Goal: Information Seeking & Learning: Find specific fact

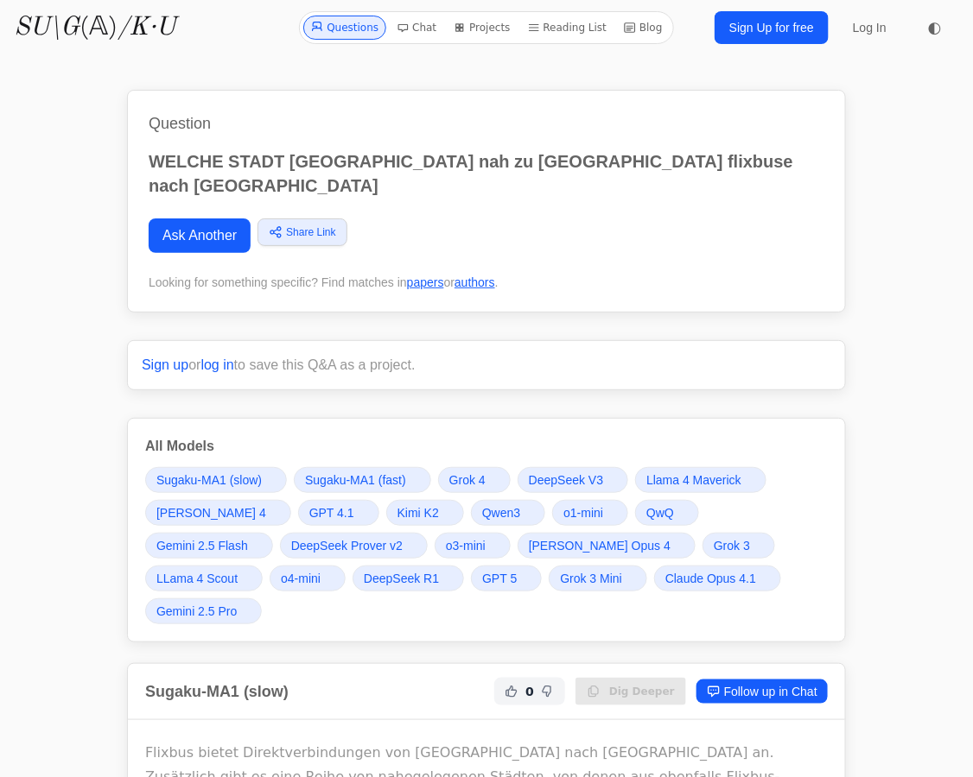
click at [198, 219] on link "Ask Another" at bounding box center [200, 236] width 102 height 35
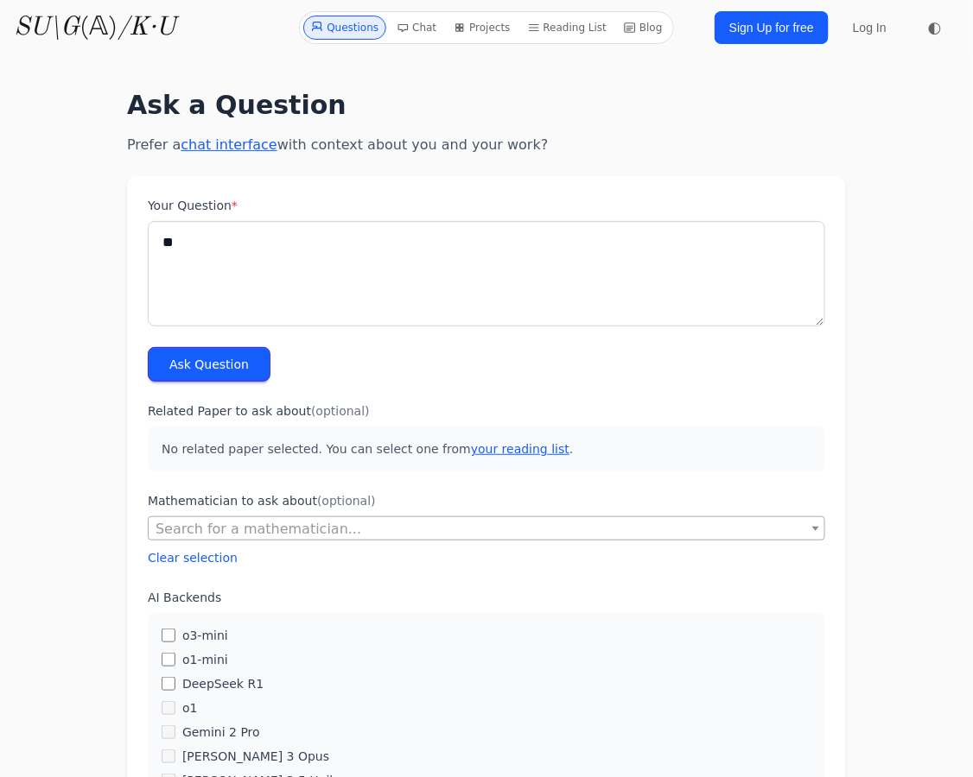
type textarea "*"
type textarea "**********"
click at [172, 371] on button "Ask Question" at bounding box center [209, 364] width 123 height 35
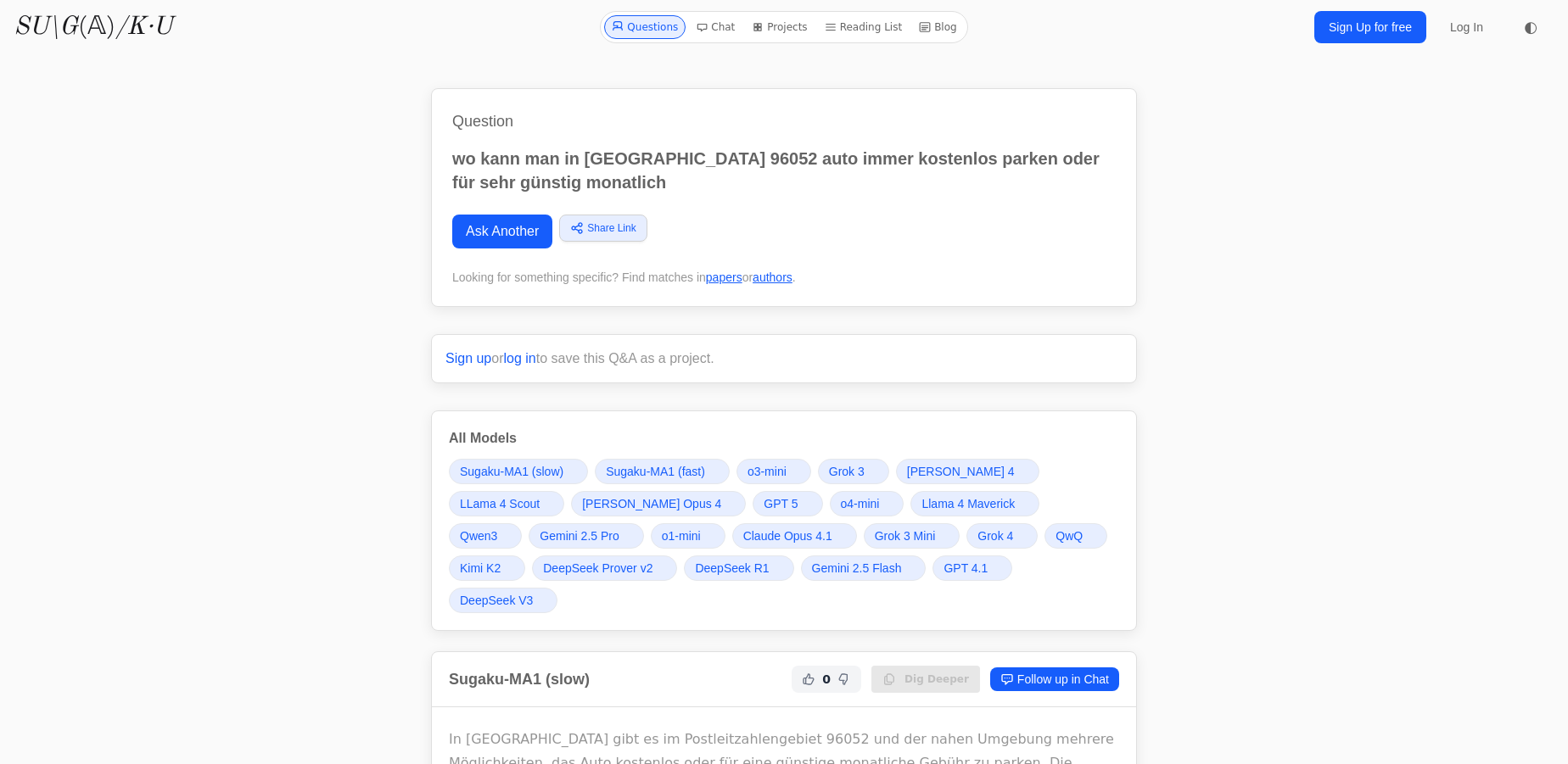
click at [955, 531] on span "Grok 4" at bounding box center [995, 535] width 35 height 17
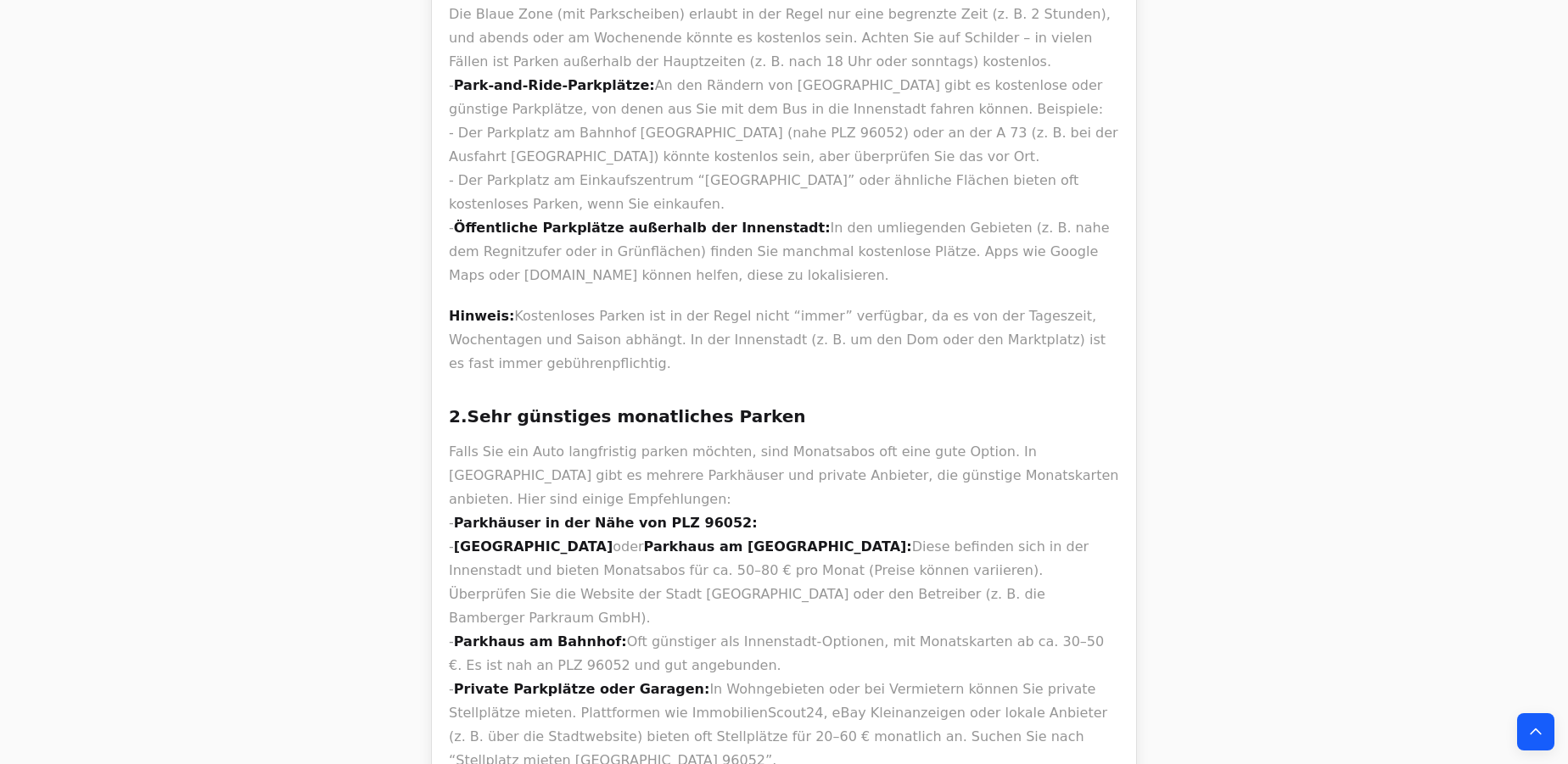
scroll to position [21239, 0]
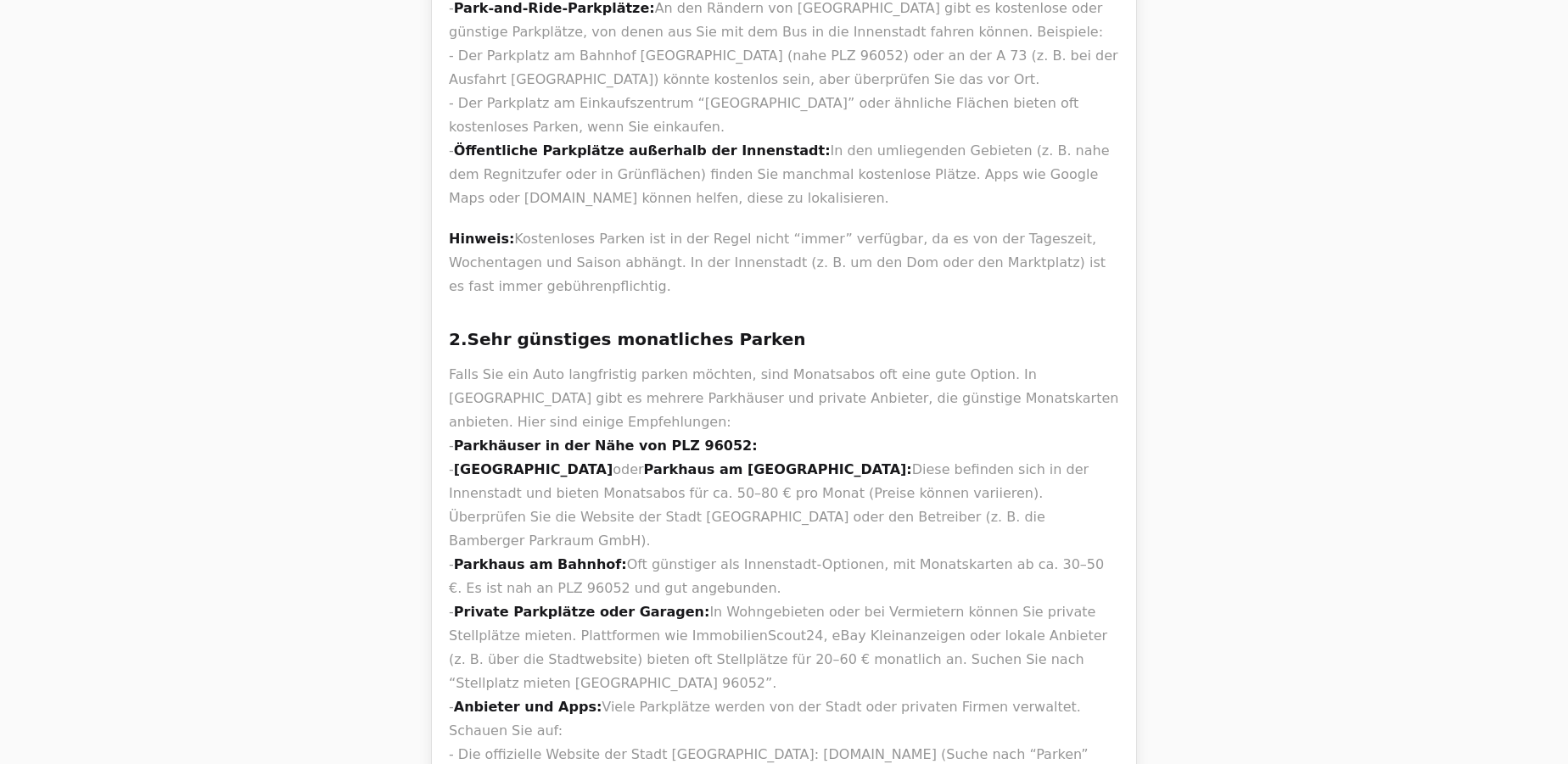
drag, startPoint x: 605, startPoint y: 331, endPoint x: 558, endPoint y: 329, distance: 47.0
drag, startPoint x: 660, startPoint y: 289, endPoint x: 507, endPoint y: 284, distance: 153.1
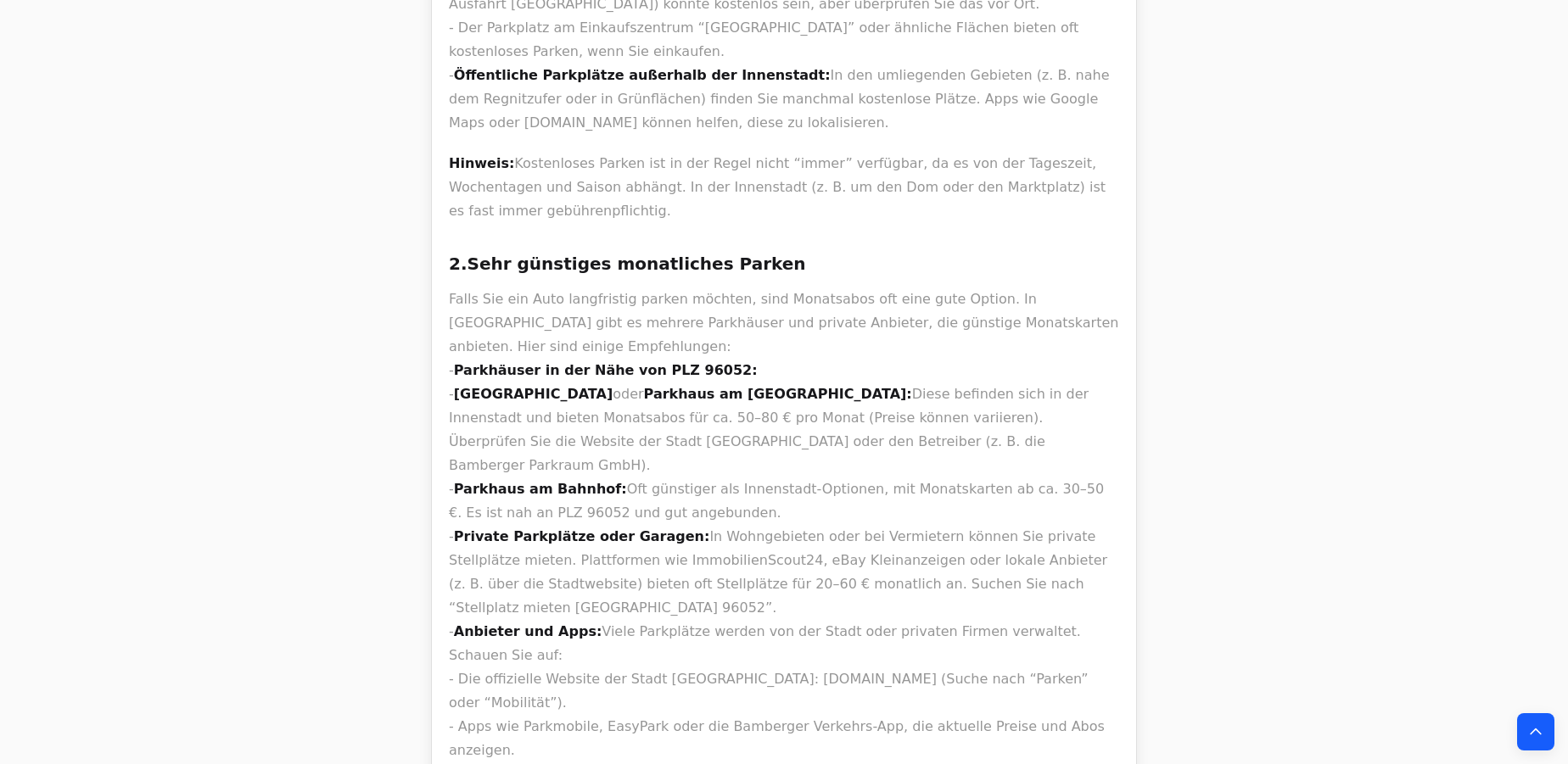
scroll to position [21316, 0]
copy li "Regnitzufer"
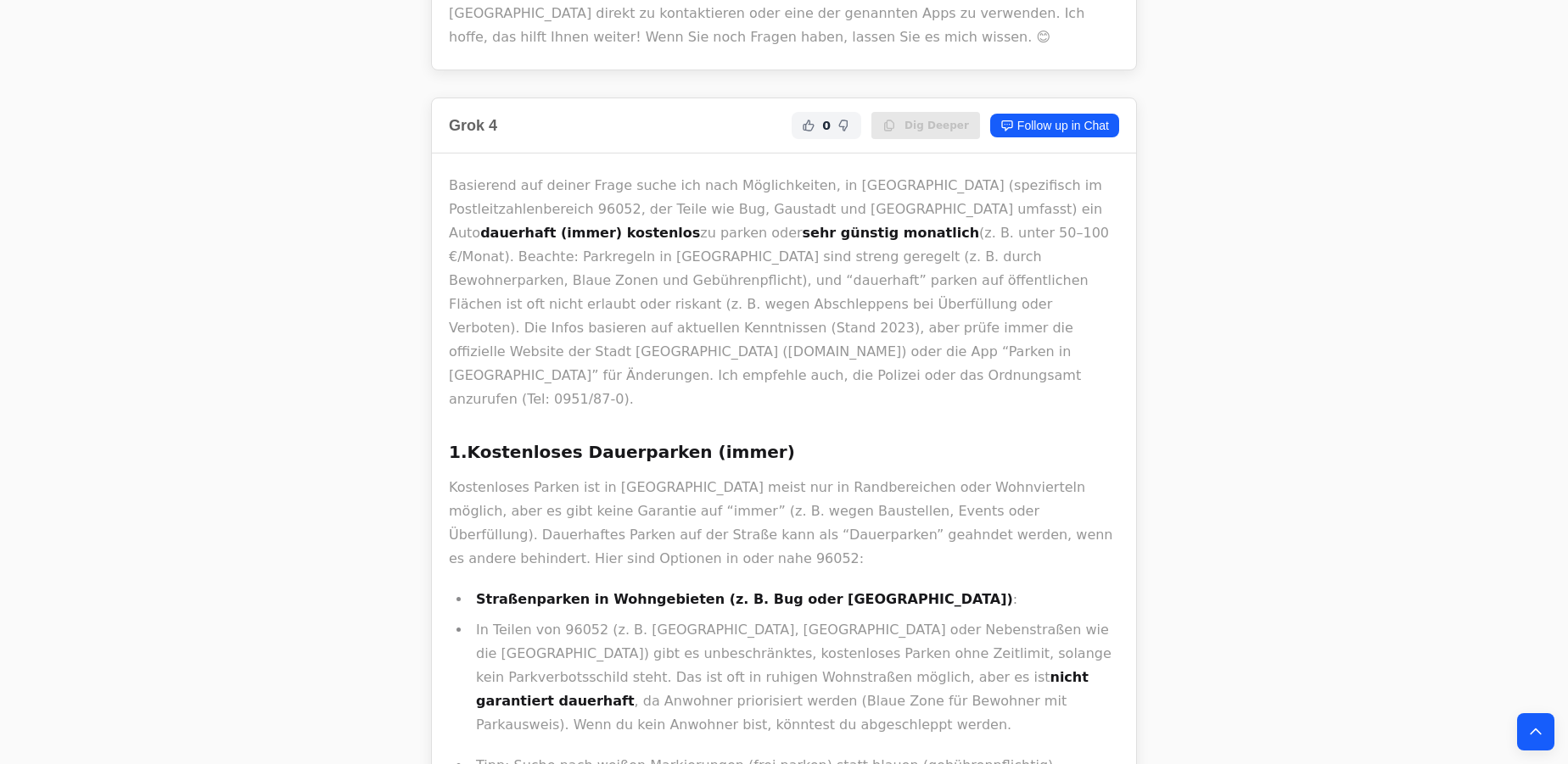
scroll to position [23397, 0]
copy li "EasyPark"
drag, startPoint x: 842, startPoint y: 321, endPoint x: 907, endPoint y: 311, distance: 65.8
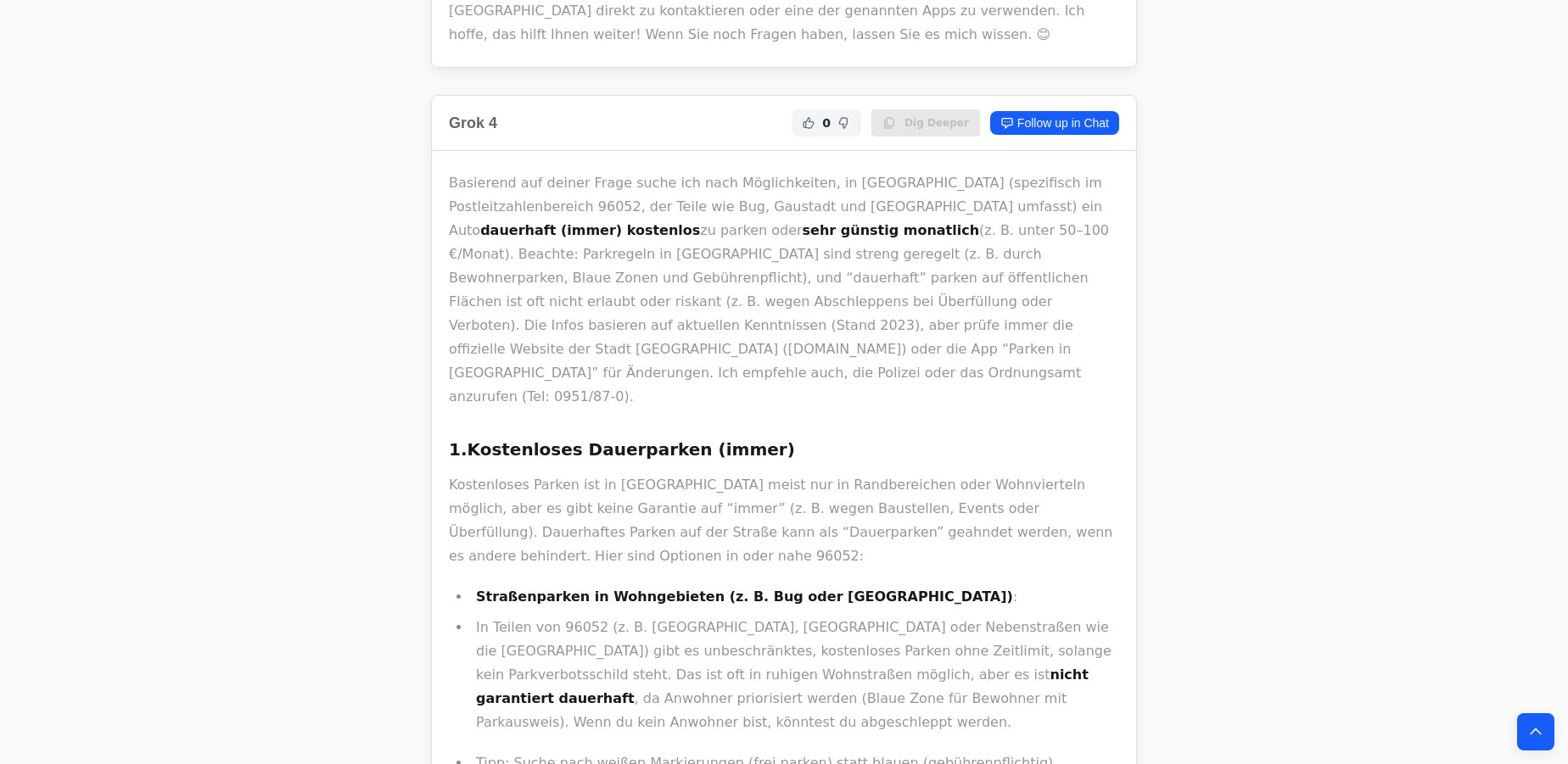
copy li "r/Bamberg"
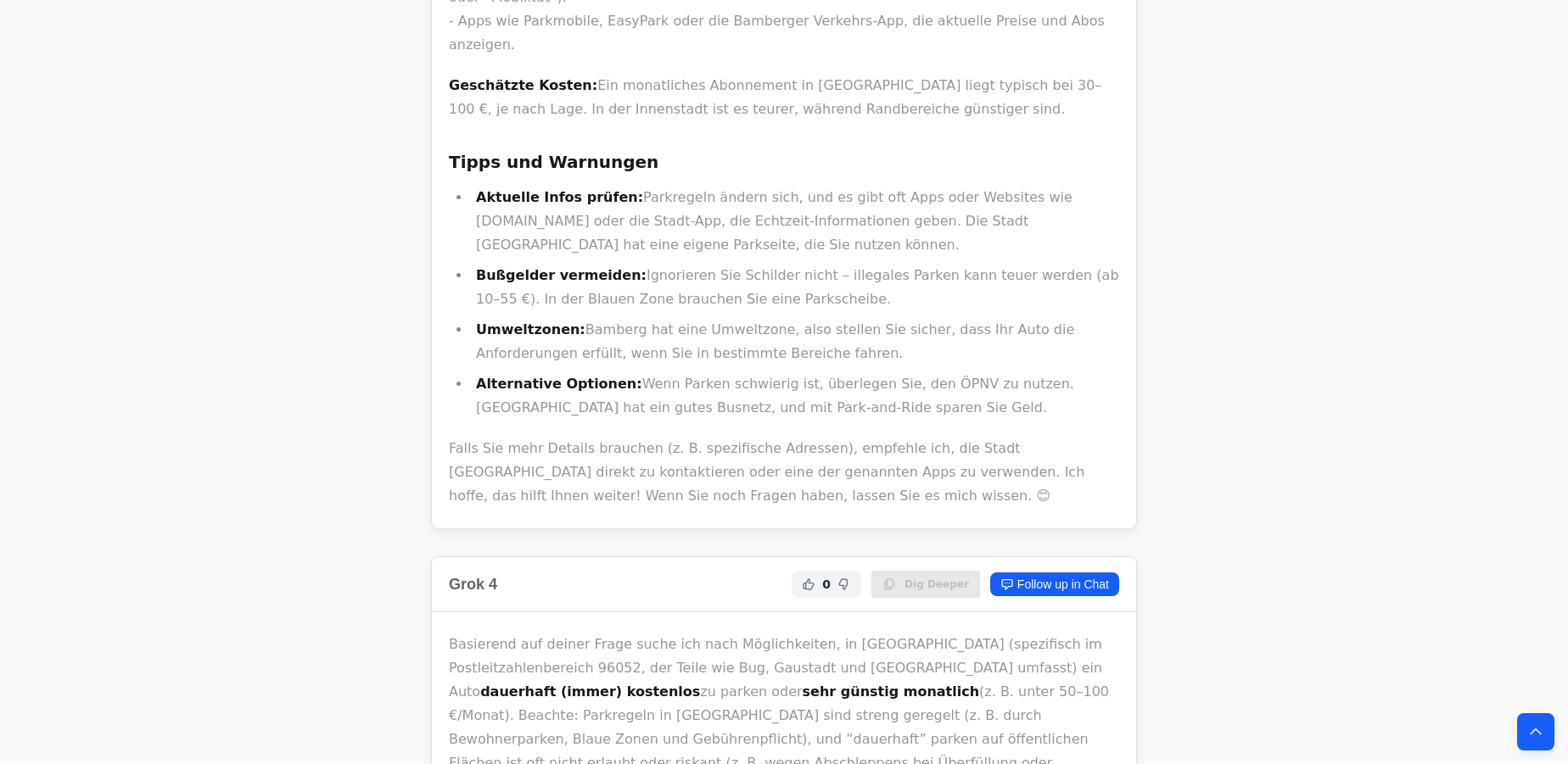
scroll to position [22858, 0]
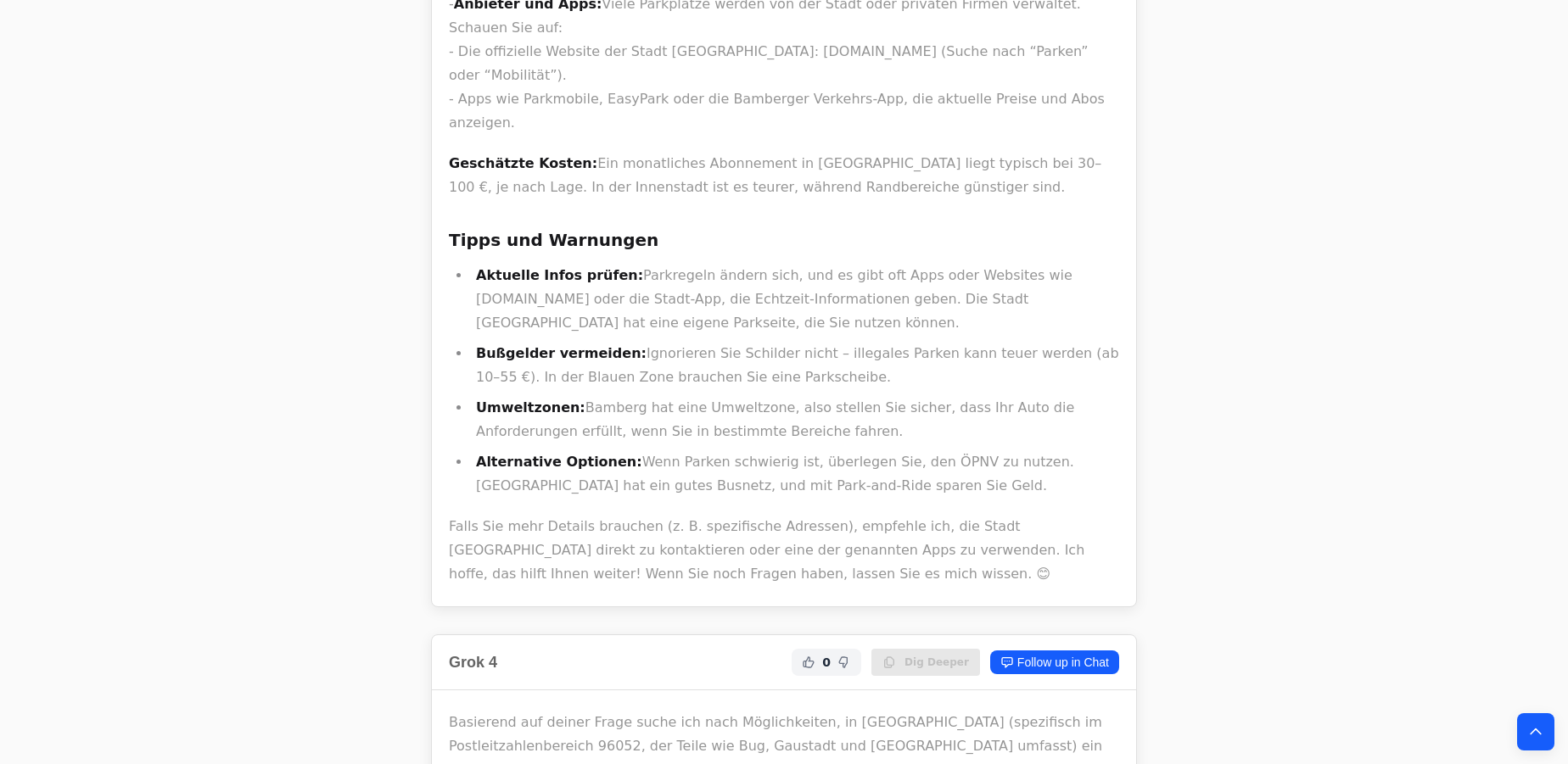
drag, startPoint x: 502, startPoint y: 250, endPoint x: 464, endPoint y: 243, distance: 38.6
copy strong "P+R"
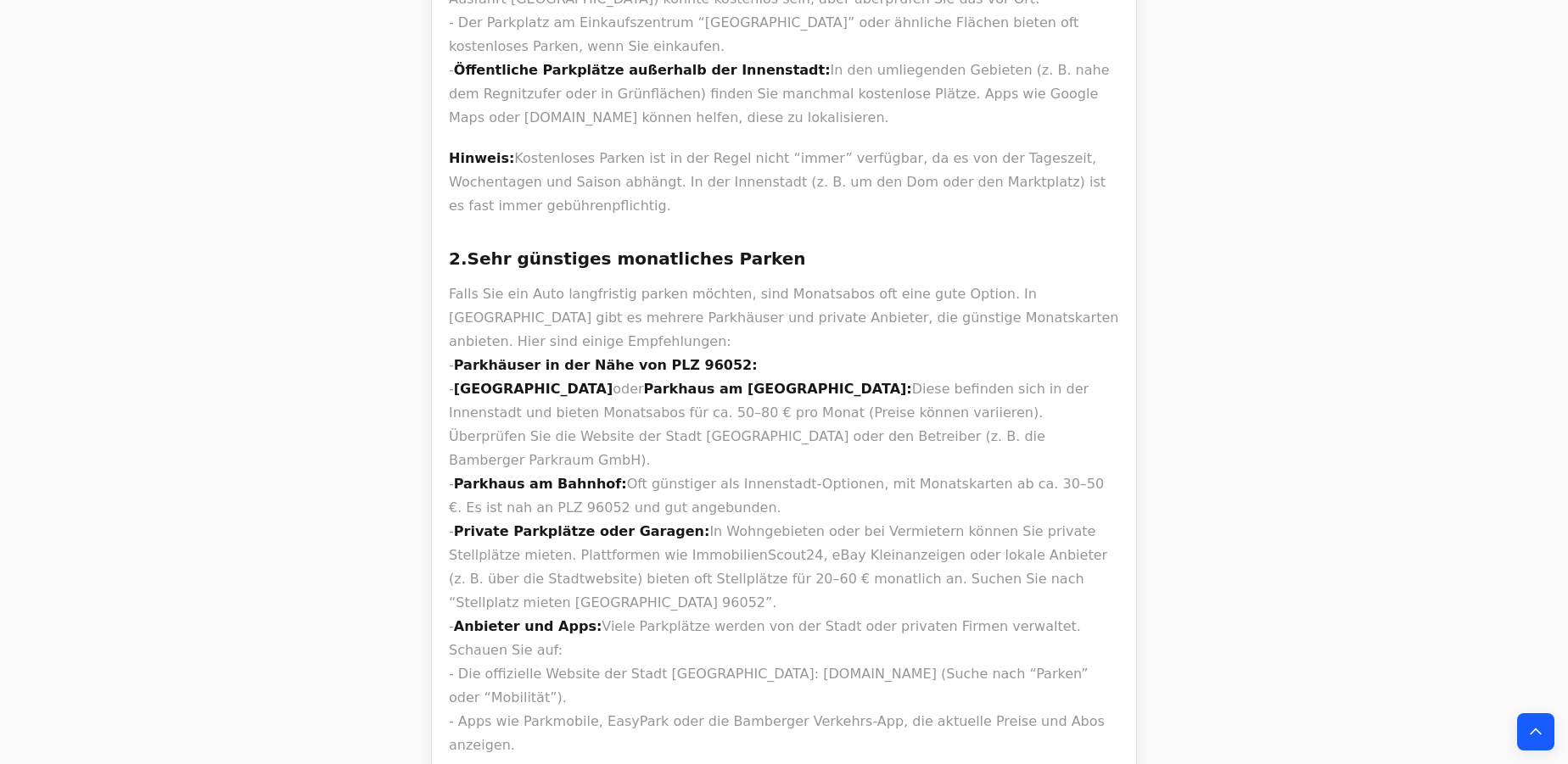
scroll to position [22241, 0]
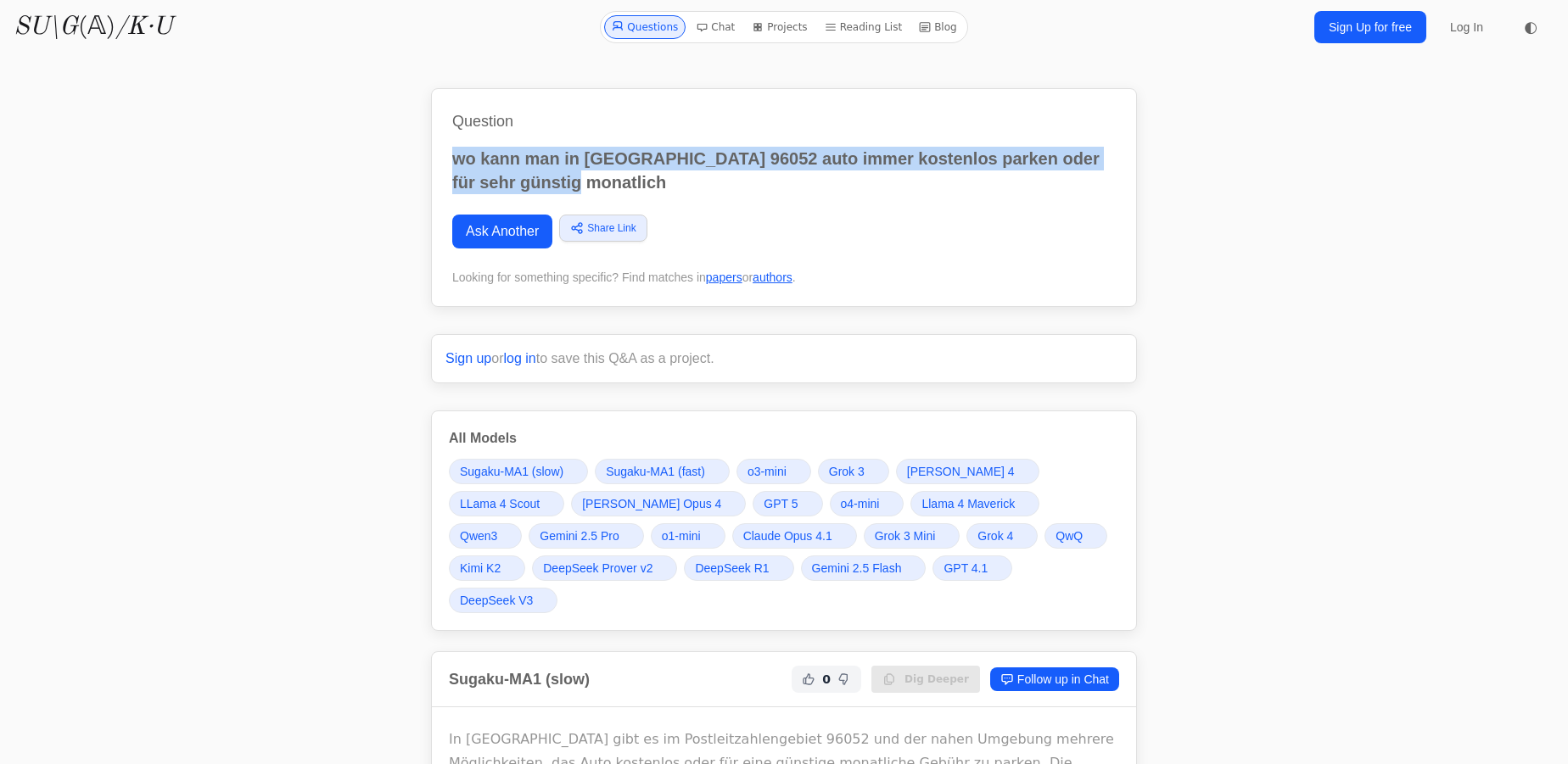
drag, startPoint x: 683, startPoint y: 185, endPoint x: 445, endPoint y: 147, distance: 241.0
click at [445, 147] on div "Question wo kann man in bamberg 96052 auto immer kostenlos parken oder für sehr…" at bounding box center [784, 197] width 706 height 219
copy p "wo kann man in [GEOGRAPHIC_DATA] 96052 auto immer kostenlos parken oder für seh…"
click at [516, 238] on link "Ask Another" at bounding box center [502, 232] width 100 height 34
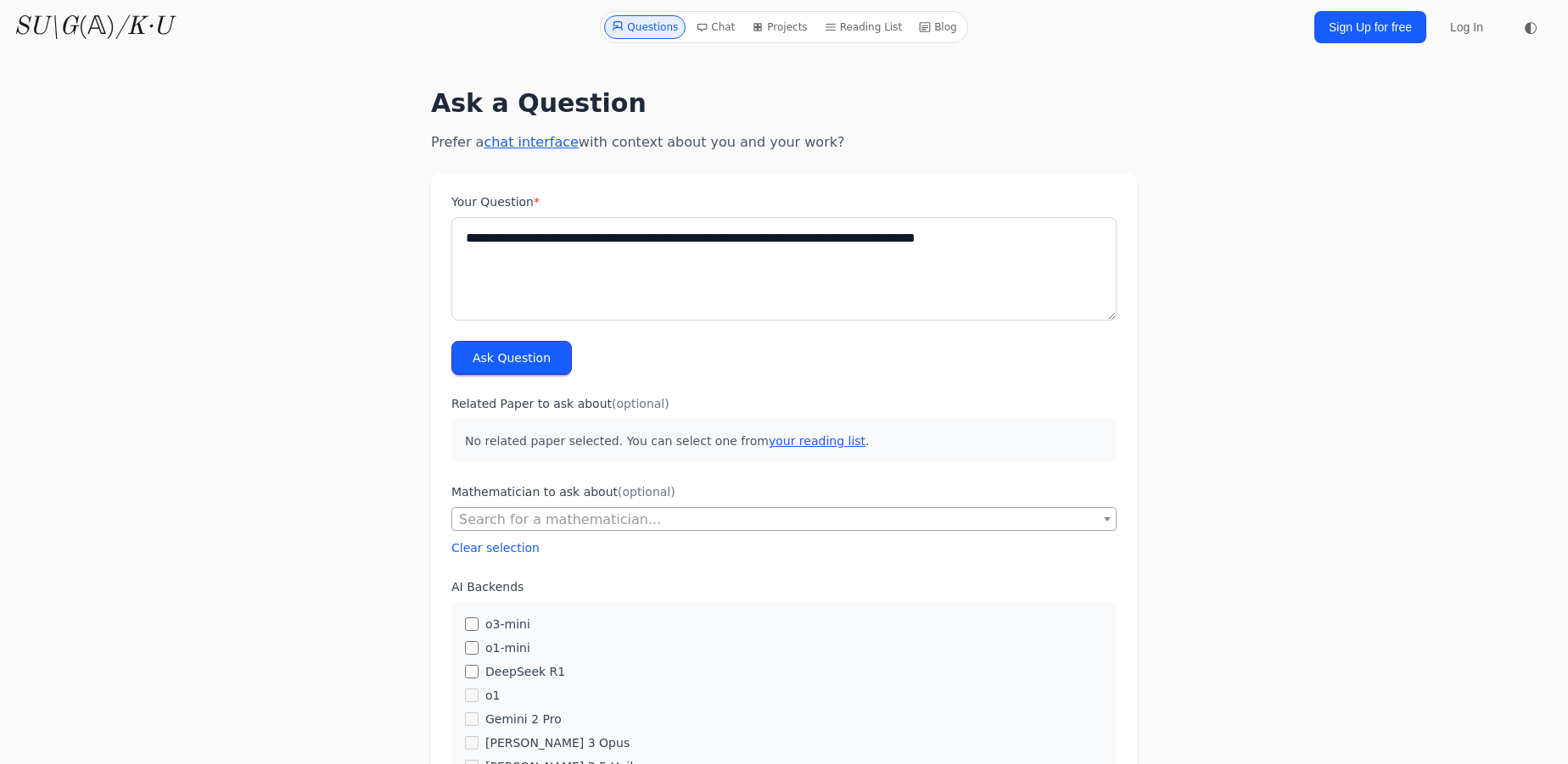
click at [593, 246] on textarea "**********" at bounding box center [783, 268] width 665 height 103
drag, startPoint x: 665, startPoint y: 230, endPoint x: 675, endPoint y: 228, distance: 10.2
click at [665, 232] on textarea "**********" at bounding box center [783, 268] width 665 height 103
click at [719, 231] on textarea "**********" at bounding box center [783, 268] width 665 height 103
click at [742, 237] on textarea "**********" at bounding box center [783, 268] width 665 height 103
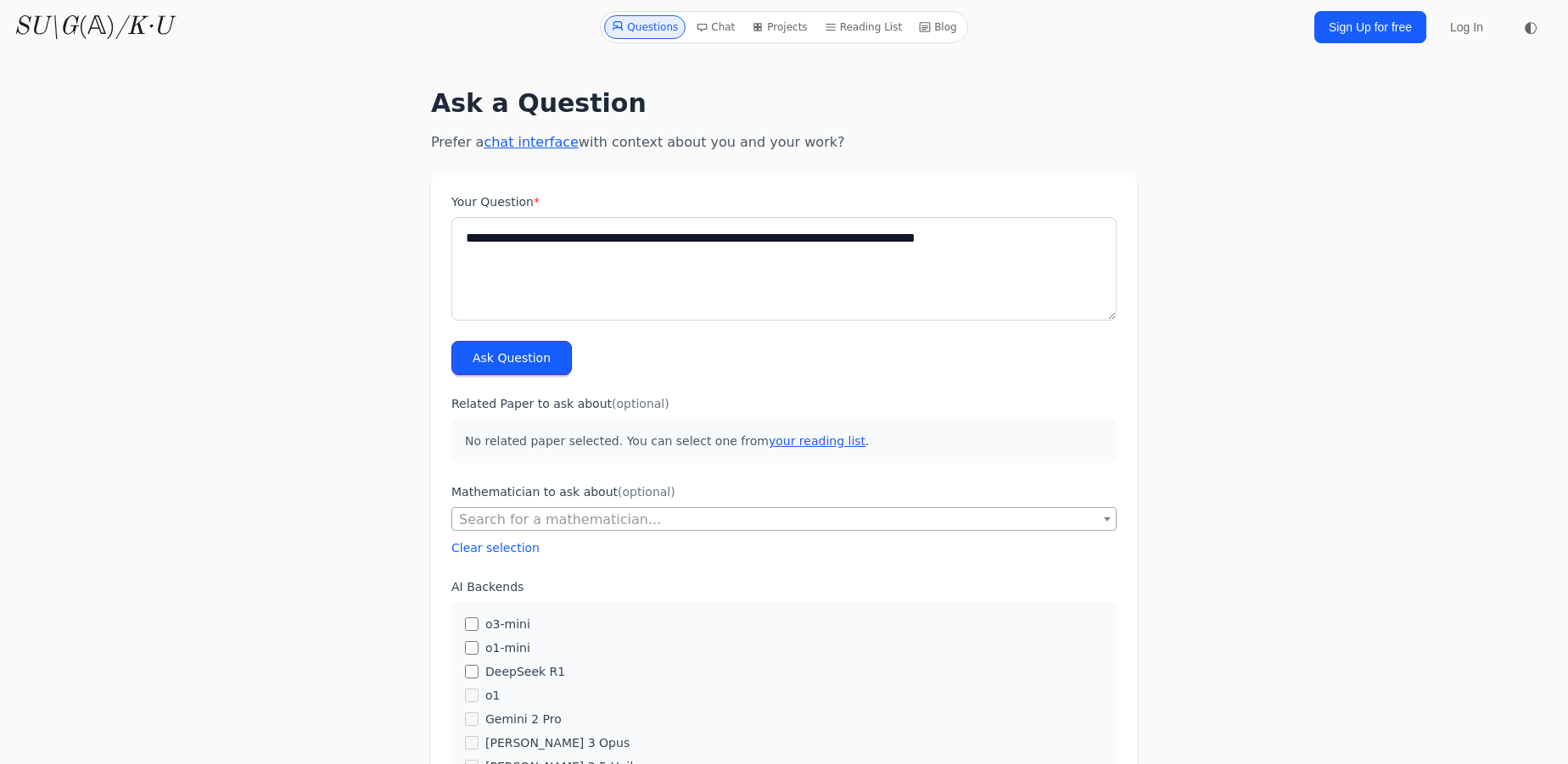
click at [830, 246] on textarea "**********" at bounding box center [783, 268] width 665 height 103
click at [837, 242] on textarea "**********" at bounding box center [783, 268] width 665 height 103
type textarea "**********"
click at [493, 343] on button "Ask Question" at bounding box center [511, 357] width 121 height 34
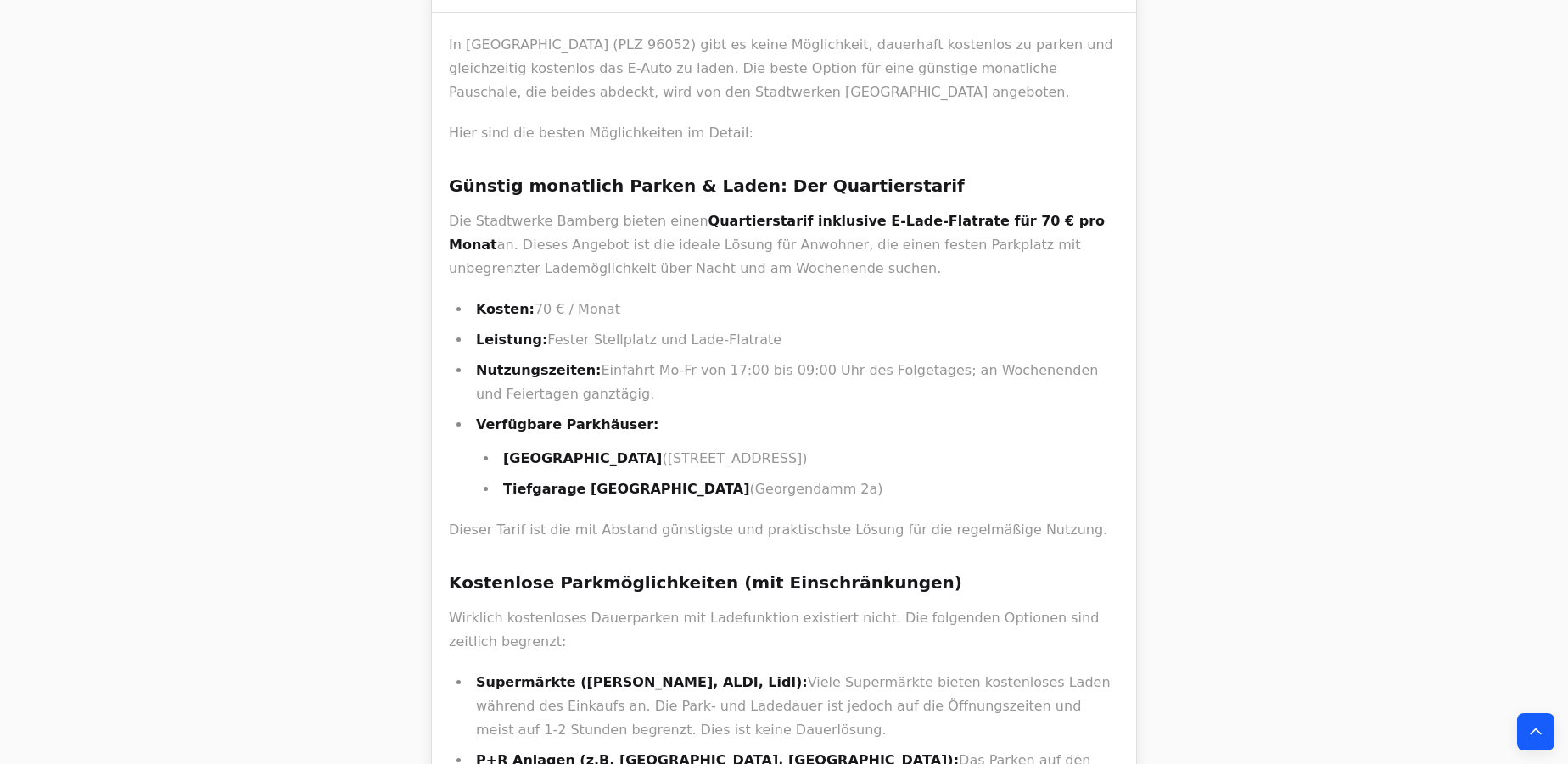
scroll to position [694, 0]
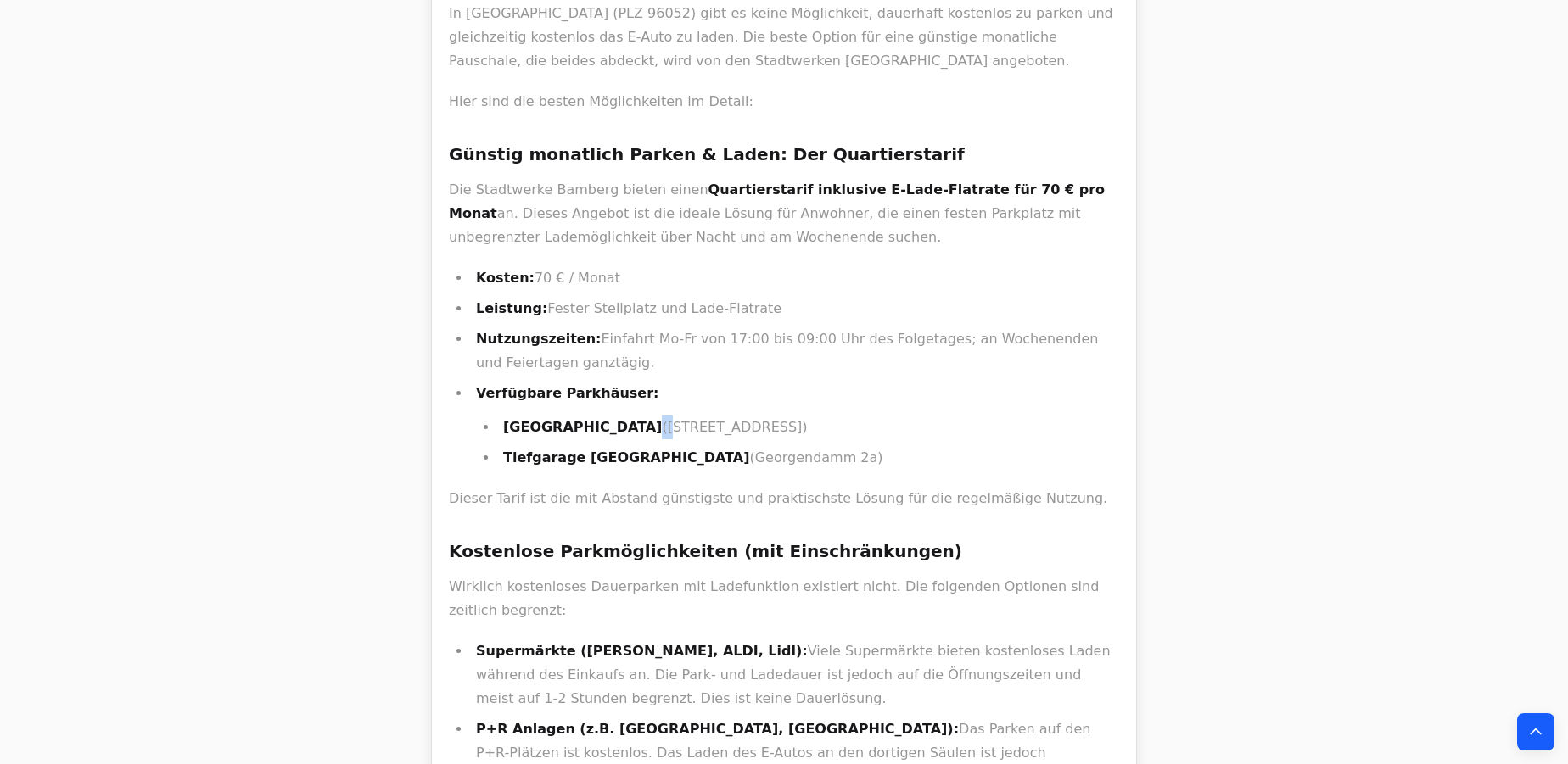
click at [649, 426] on li "Parkhaus Zentrum Süd (Schützenstraße 2)" at bounding box center [809, 427] width 621 height 24
click at [651, 426] on li "Parkhaus Zentrum Süd (Schützenstraße 2)" at bounding box center [809, 427] width 621 height 24
drag, startPoint x: 651, startPoint y: 419, endPoint x: 751, endPoint y: 426, distance: 100.2
click at [751, 426] on li "Parkhaus Zentrum Süd (Schützenstraße 2)" at bounding box center [809, 427] width 621 height 24
copy li "Schützenstraße 2"
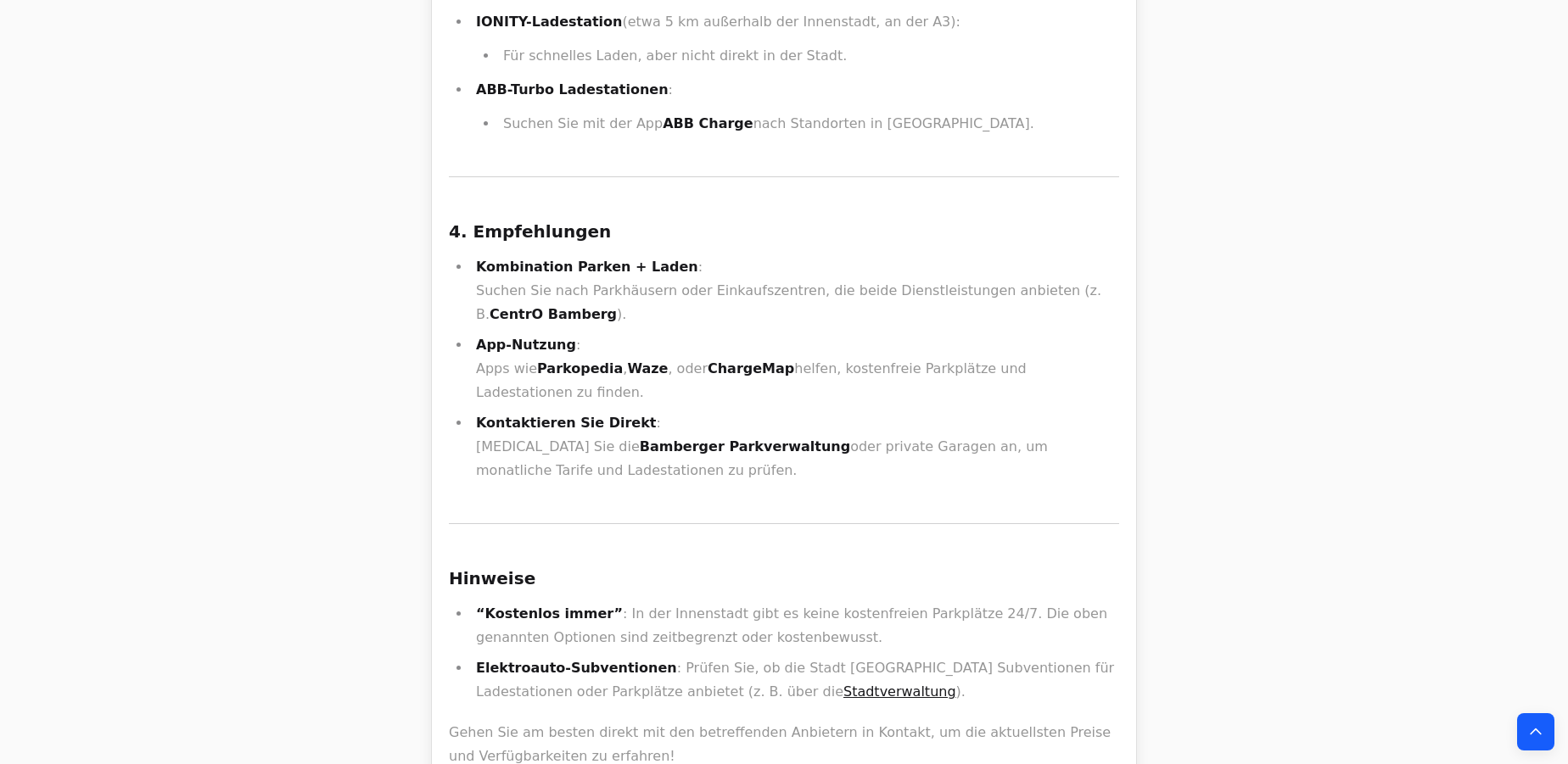
scroll to position [10718, 0]
drag, startPoint x: 507, startPoint y: 371, endPoint x: 725, endPoint y: 370, distance: 218.0
copy p "Heinrichsdamm 32, 96047 Bamberg"
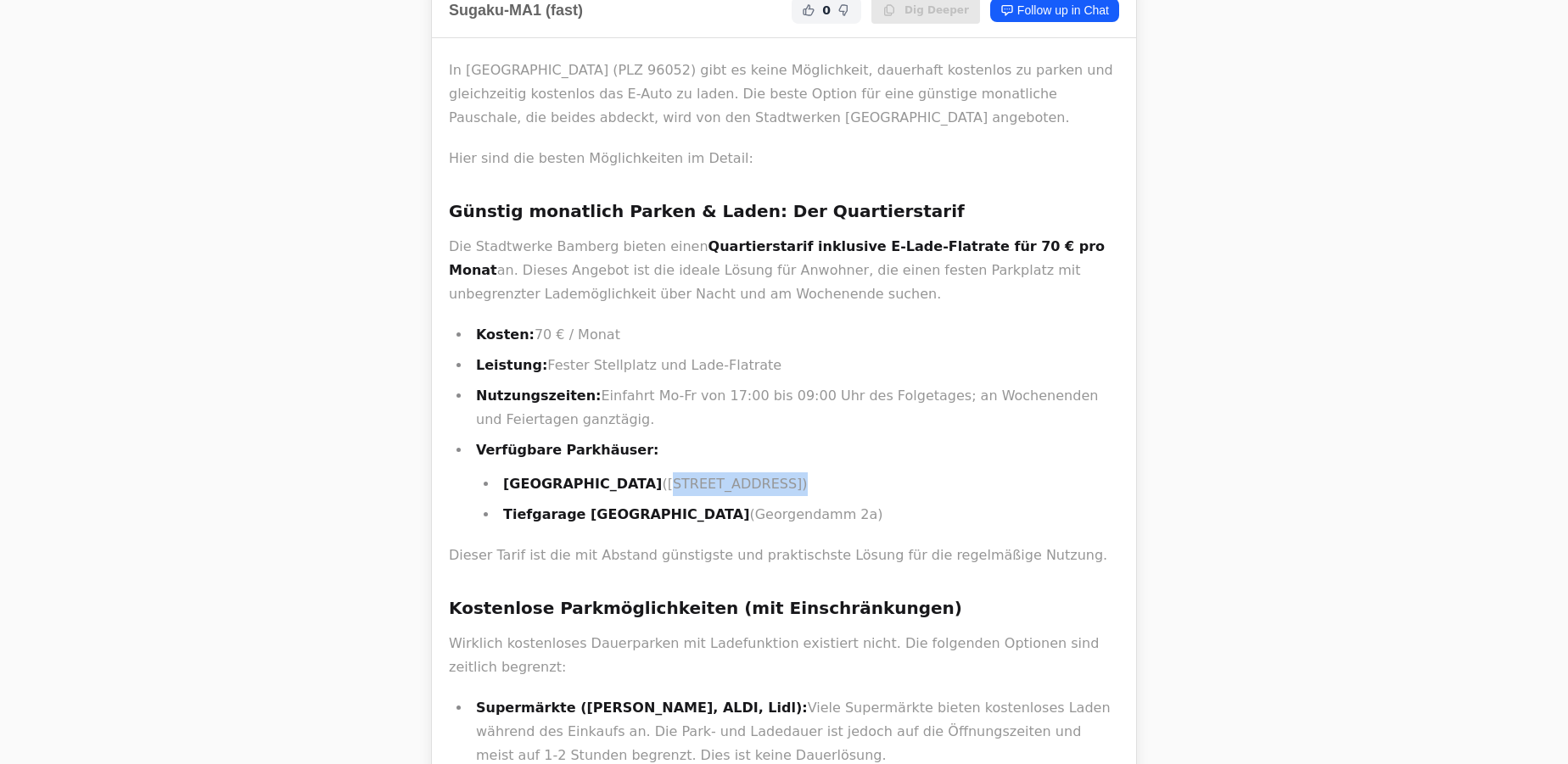
scroll to position [0, 0]
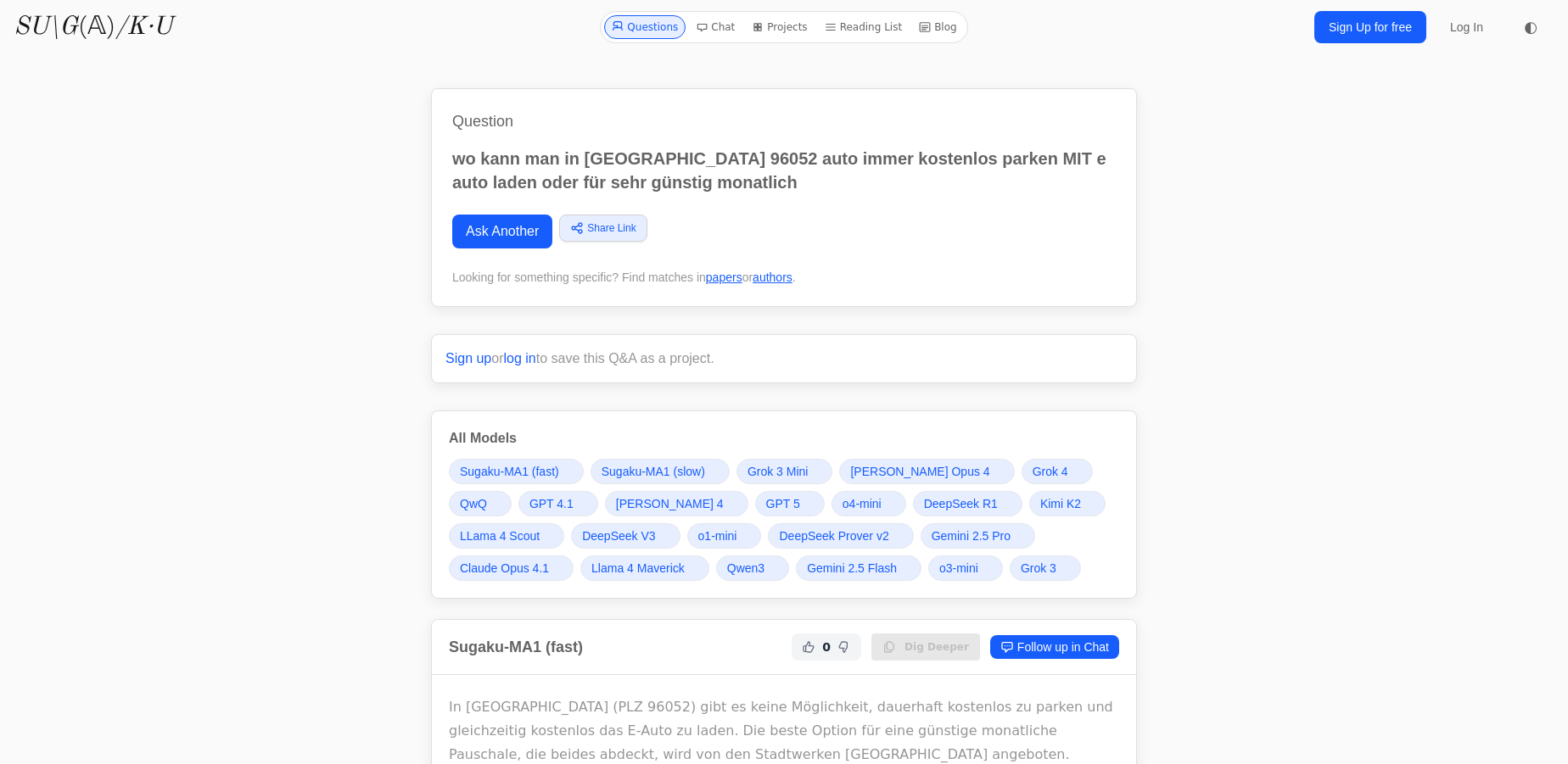
click at [1022, 461] on link "Grok 4" at bounding box center [1057, 471] width 72 height 26
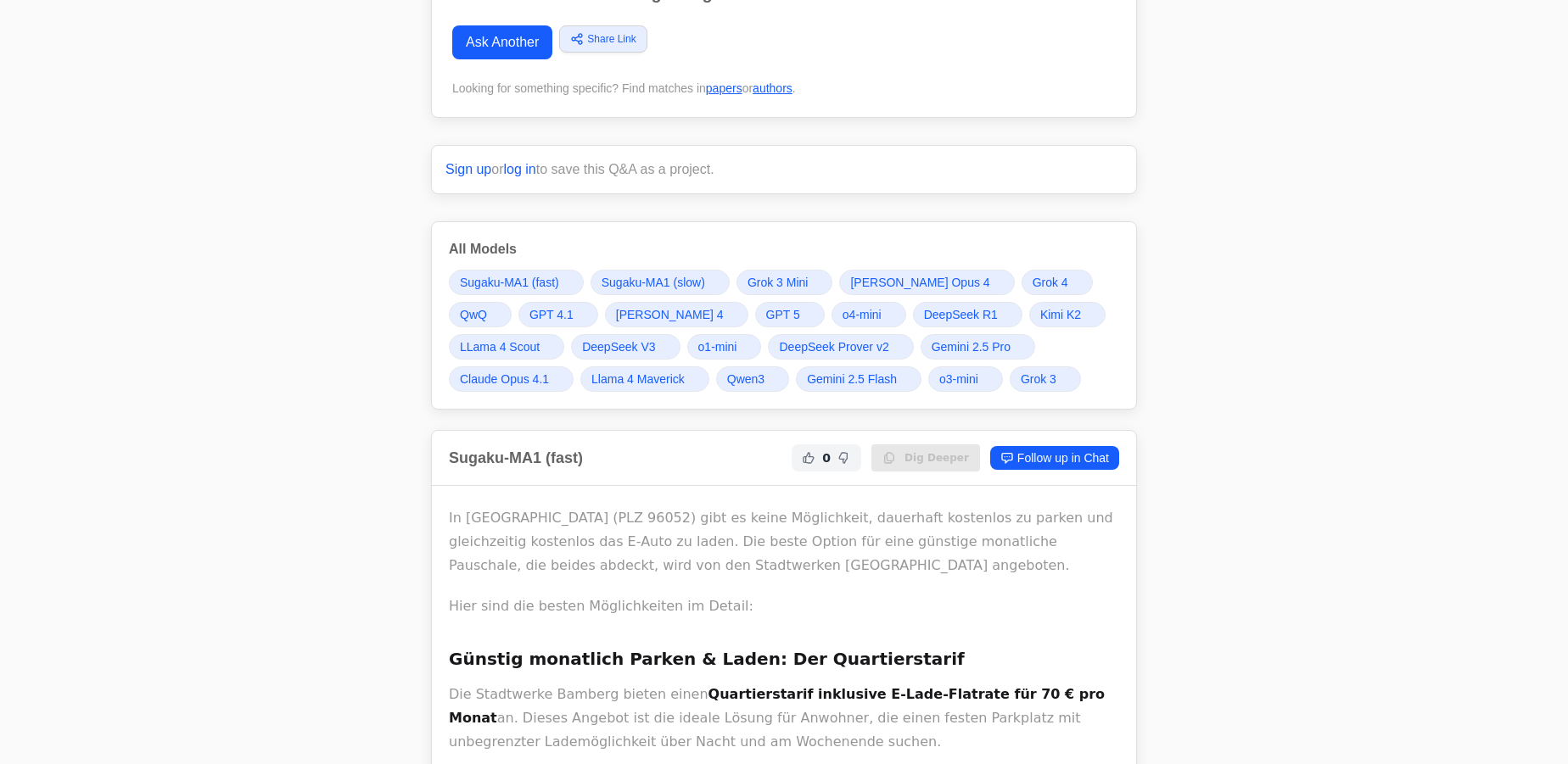
scroll to position [231, 0]
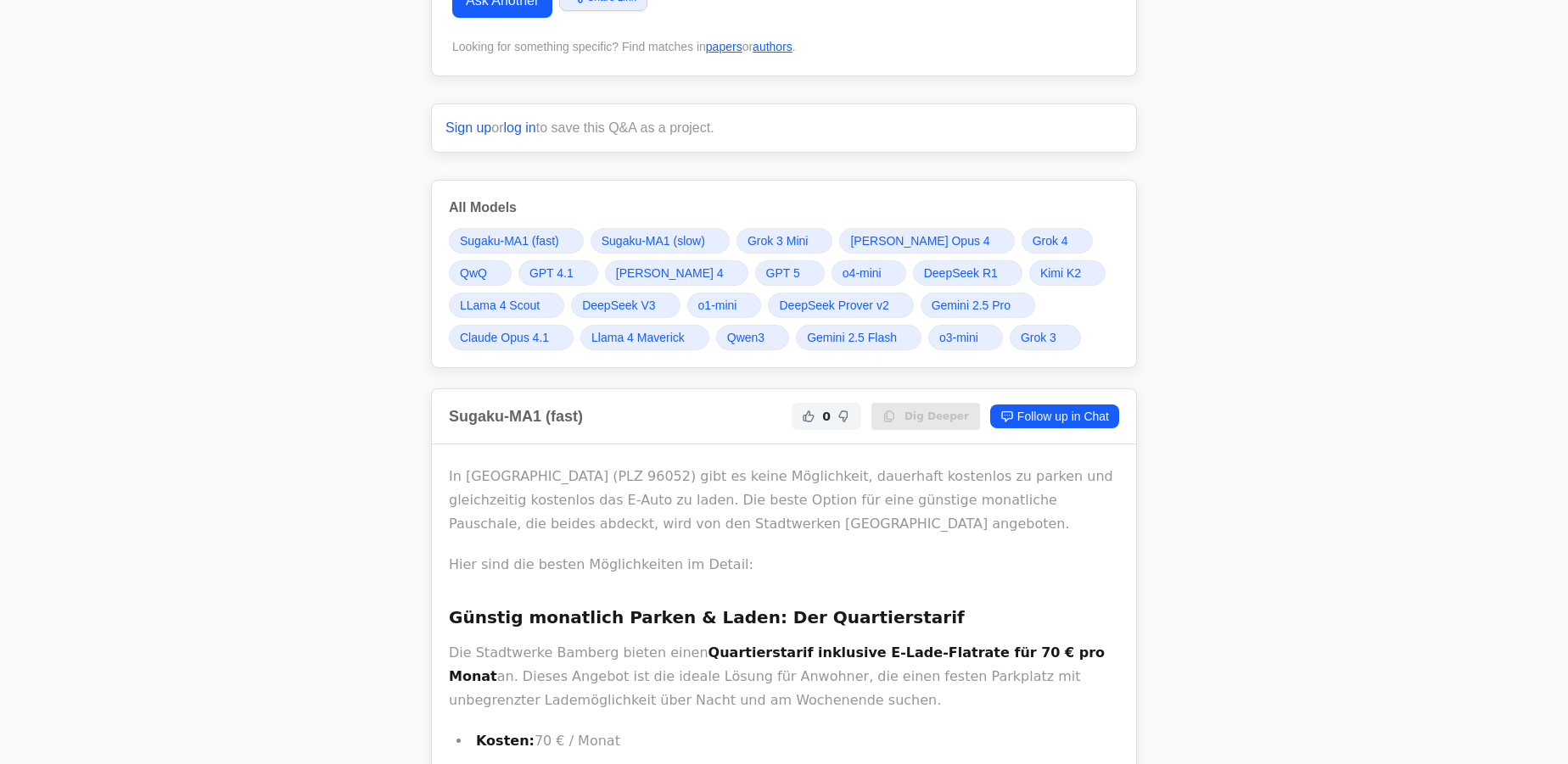
click at [1022, 240] on link "Grok 4" at bounding box center [1057, 241] width 72 height 26
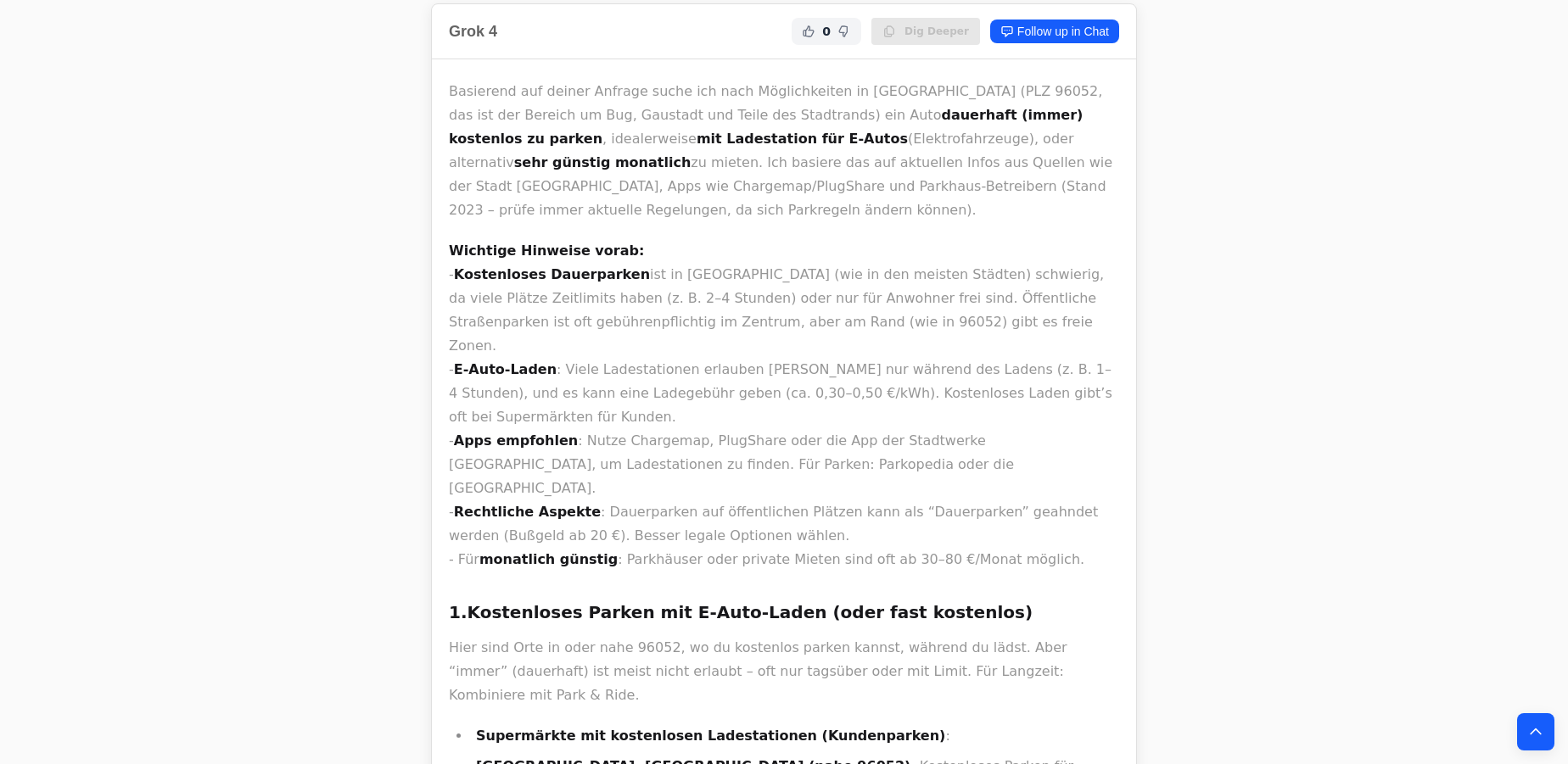
scroll to position [6623, 0]
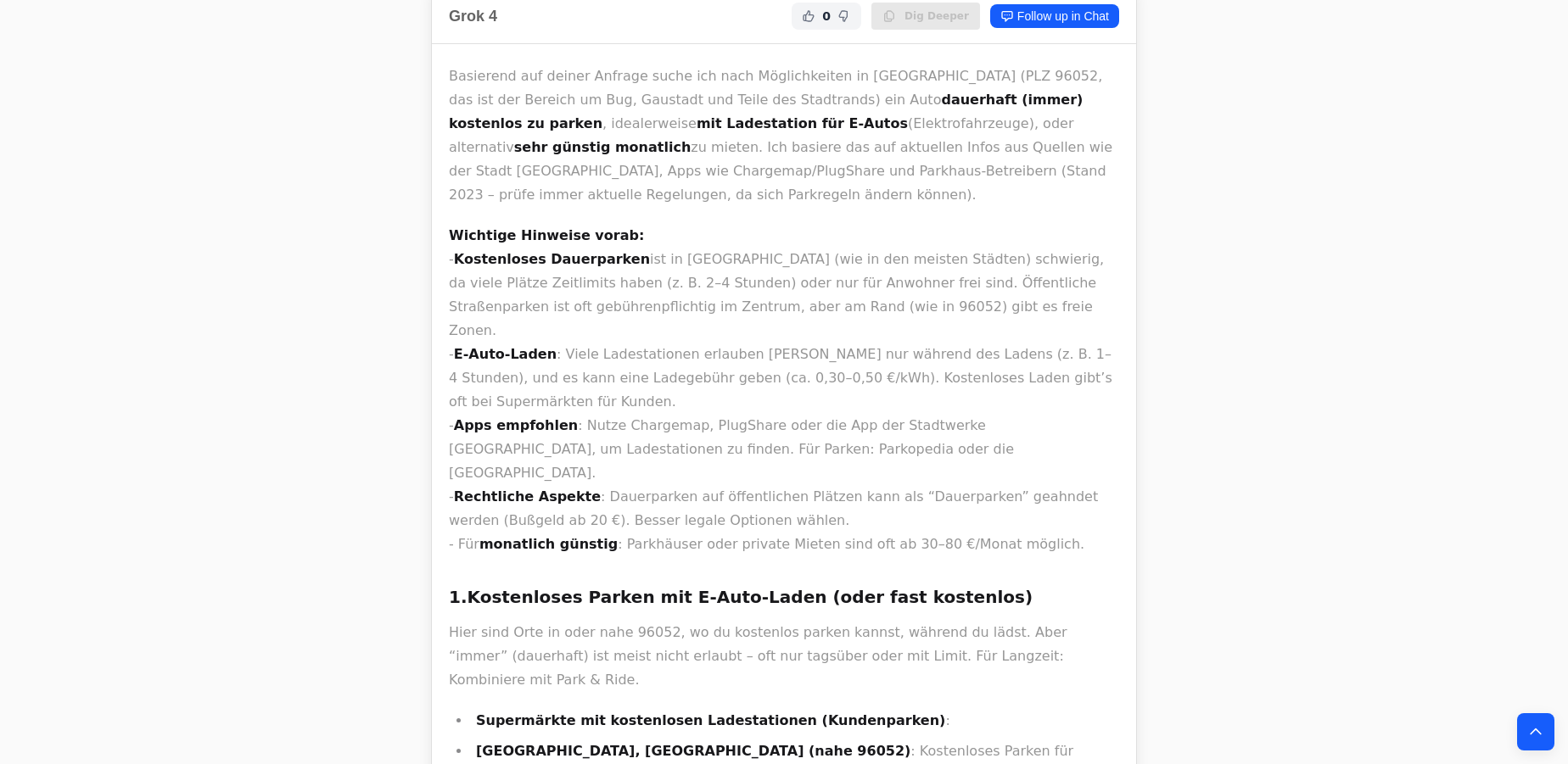
drag, startPoint x: 604, startPoint y: 466, endPoint x: 470, endPoint y: 464, distance: 134.0
copy strong "P&R Heinrichsdamm"
drag, startPoint x: 586, startPoint y: 578, endPoint x: 464, endPoint y: 564, distance: 122.8
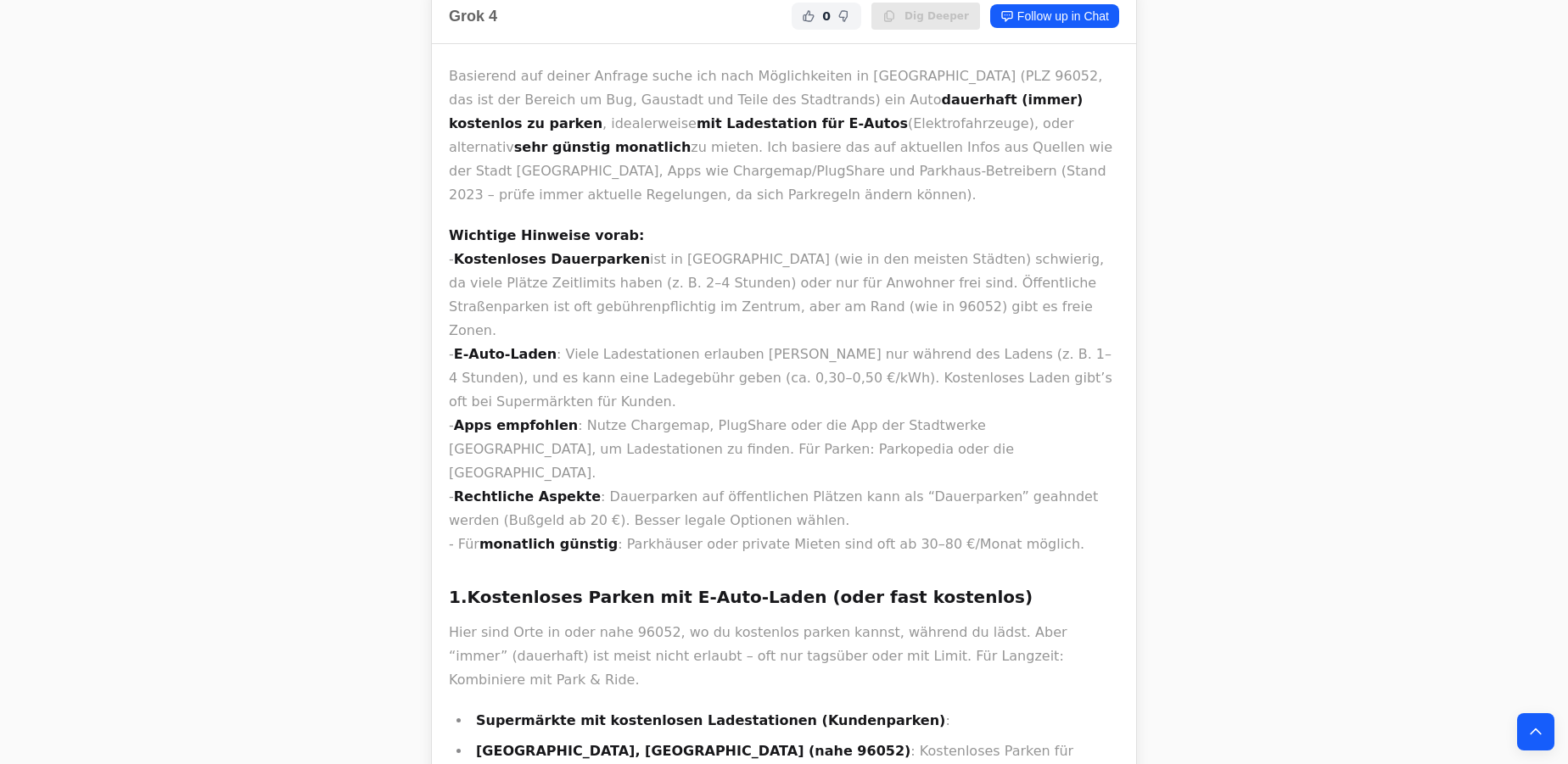
copy strong "P&R Bamberg Ost"
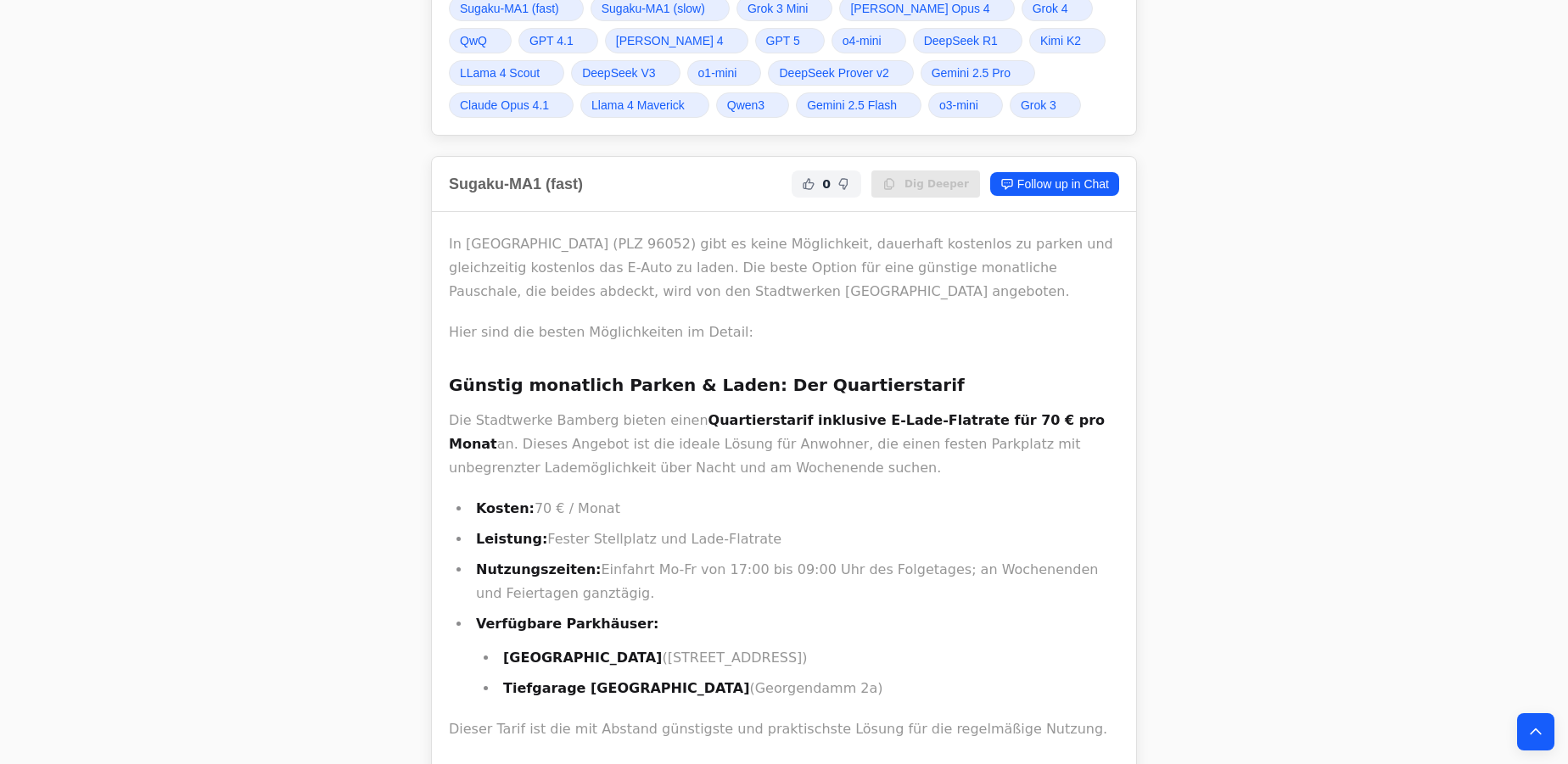
scroll to position [0, 0]
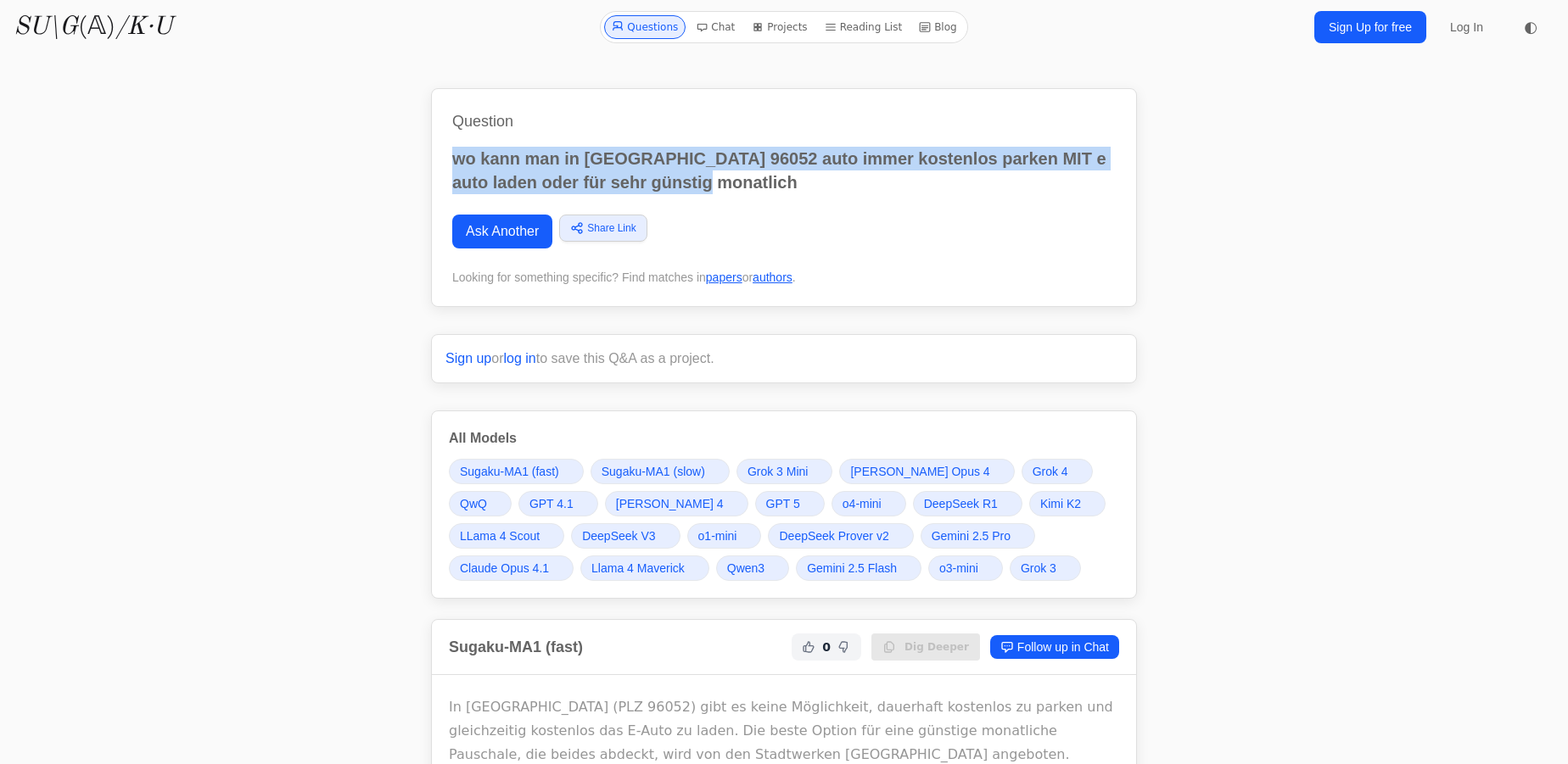
drag, startPoint x: 725, startPoint y: 183, endPoint x: 450, endPoint y: 162, distance: 275.8
click at [450, 162] on div "Question wo kann man in bamberg 96052 auto immer kostenlos parken MIT e auto la…" at bounding box center [784, 197] width 706 height 219
copy p "wo kann man in bamberg 96052 auto immer kostenlos parken MIT e auto laden oder …"
click at [500, 239] on link "Ask Another" at bounding box center [502, 232] width 100 height 34
